Goal: Browse casually: Explore the website without a specific task or goal

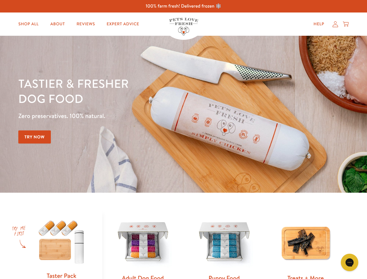
click at [183, 139] on div "Tastier & fresher dog food Zero preservatives. 100% natural. Try Now" at bounding box center [128, 114] width 220 height 77
click at [349, 262] on icon "Gorgias live chat" at bounding box center [349, 262] width 6 height 6
